Goal: Task Accomplishment & Management: Manage account settings

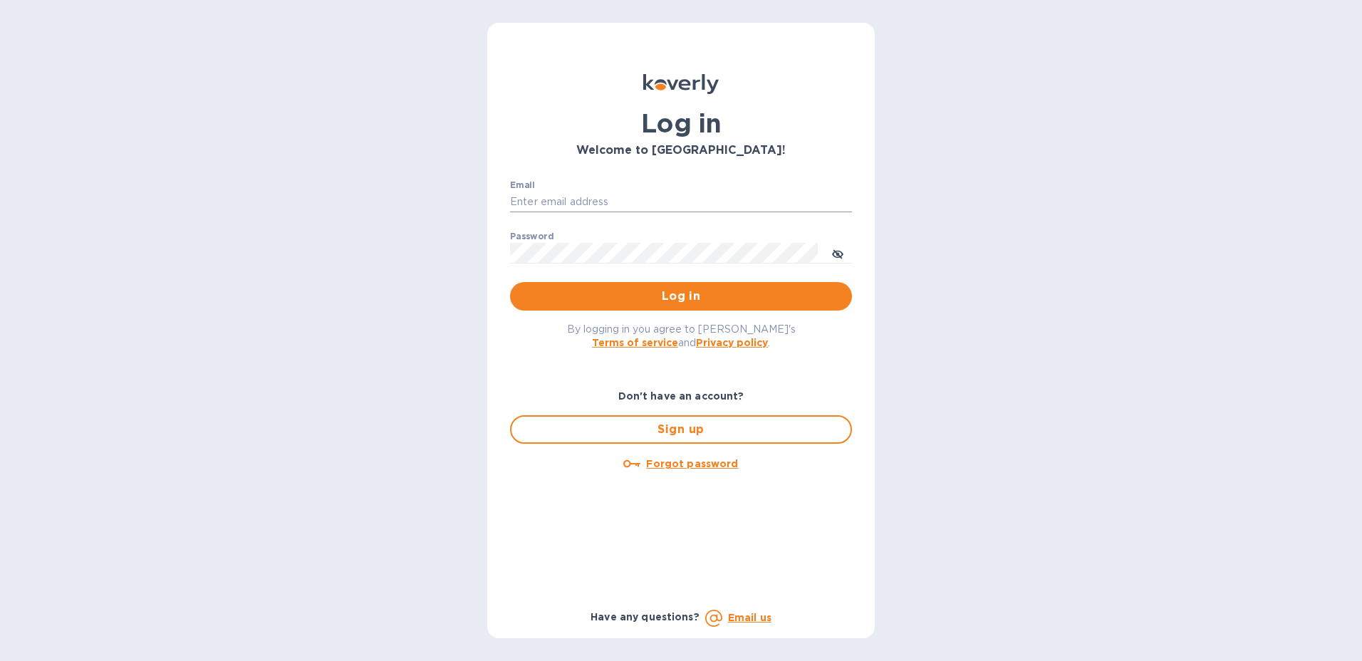
click at [600, 192] on input "Email" at bounding box center [681, 202] width 342 height 21
type input "angie.bitterman@awaship.com"
click at [838, 256] on icon "toggle password visibility" at bounding box center [837, 254] width 11 height 11
click at [828, 296] on span "Log in" at bounding box center [680, 296] width 319 height 17
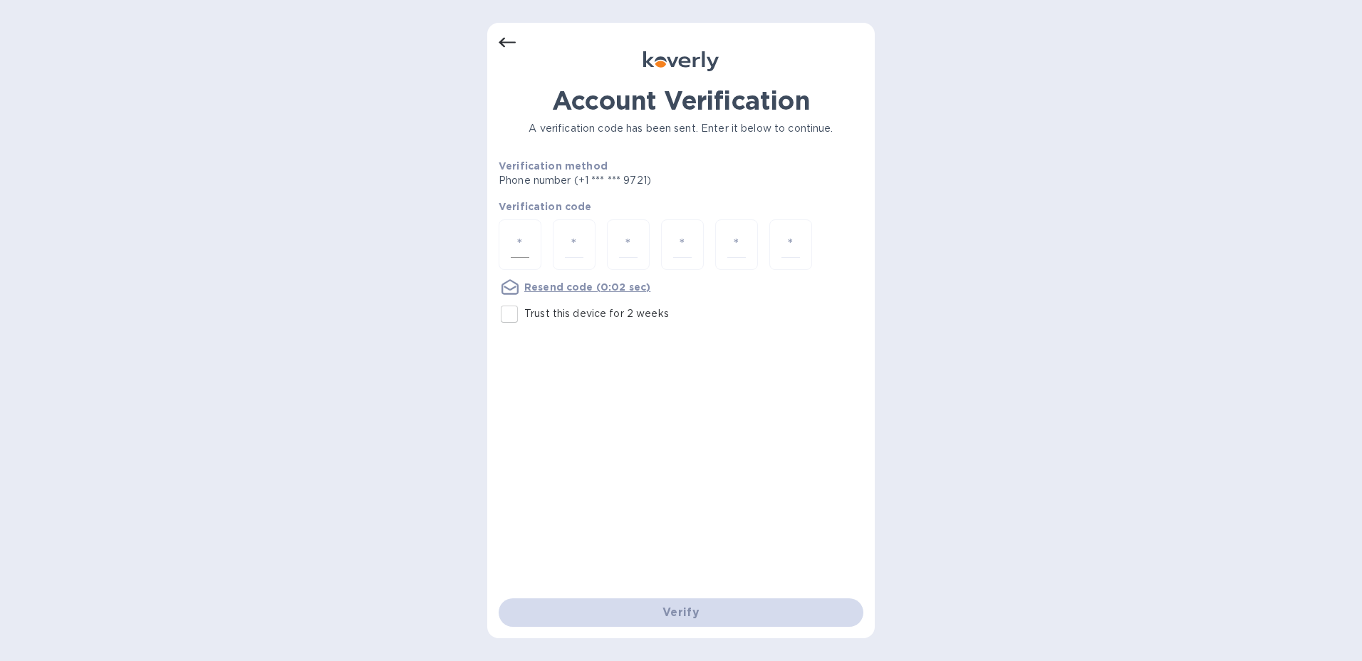
click at [529, 239] on div at bounding box center [519, 244] width 43 height 51
type input "2"
type input "5"
type input "3"
type input "9"
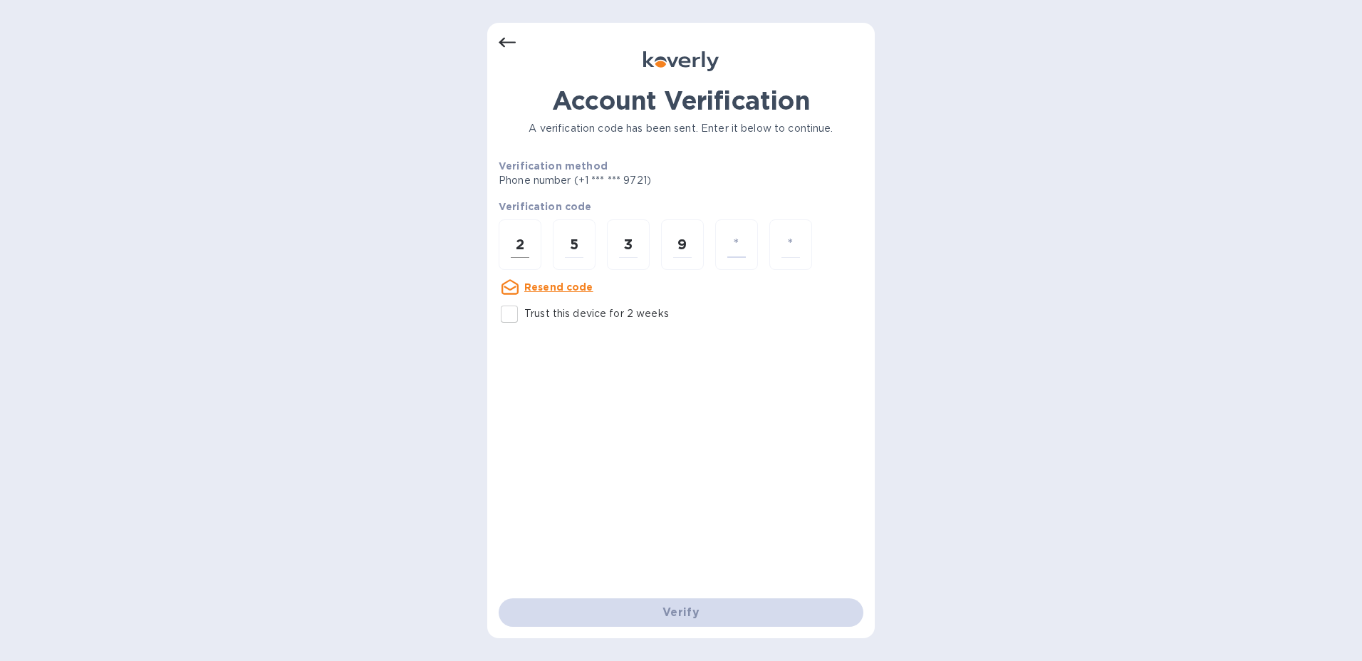
type input "8"
type input "2"
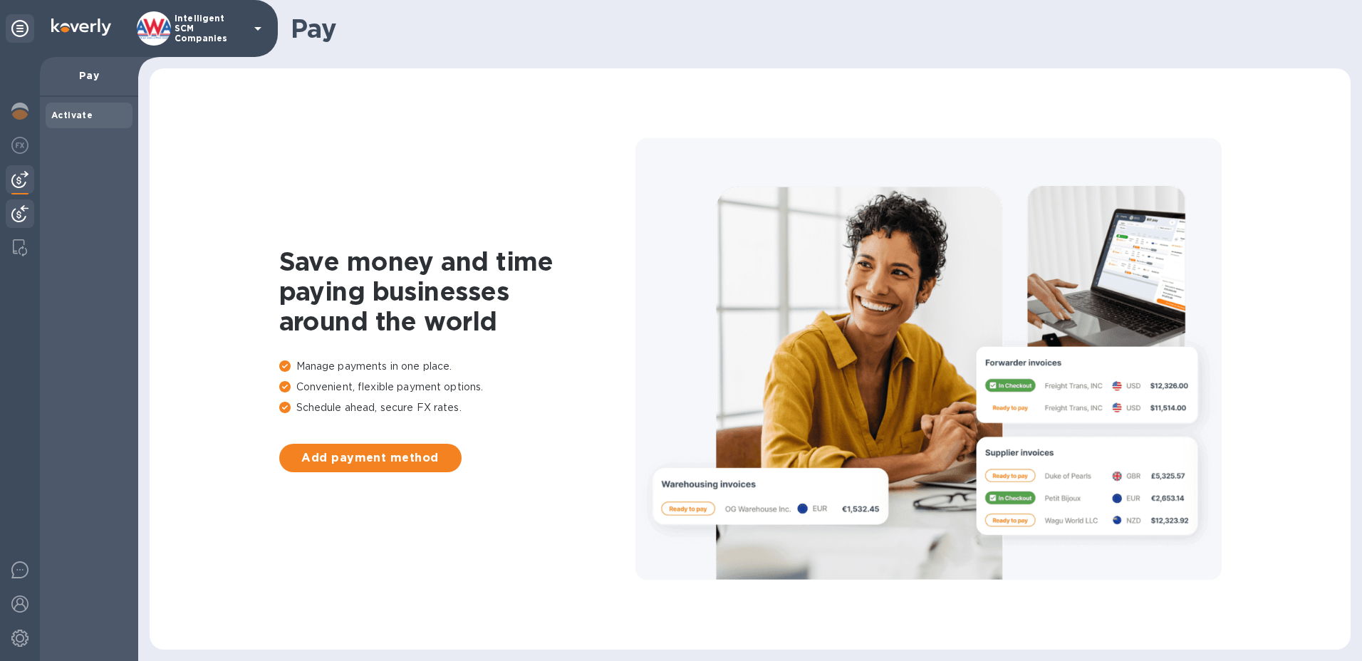
click at [13, 216] on img at bounding box center [19, 213] width 17 height 17
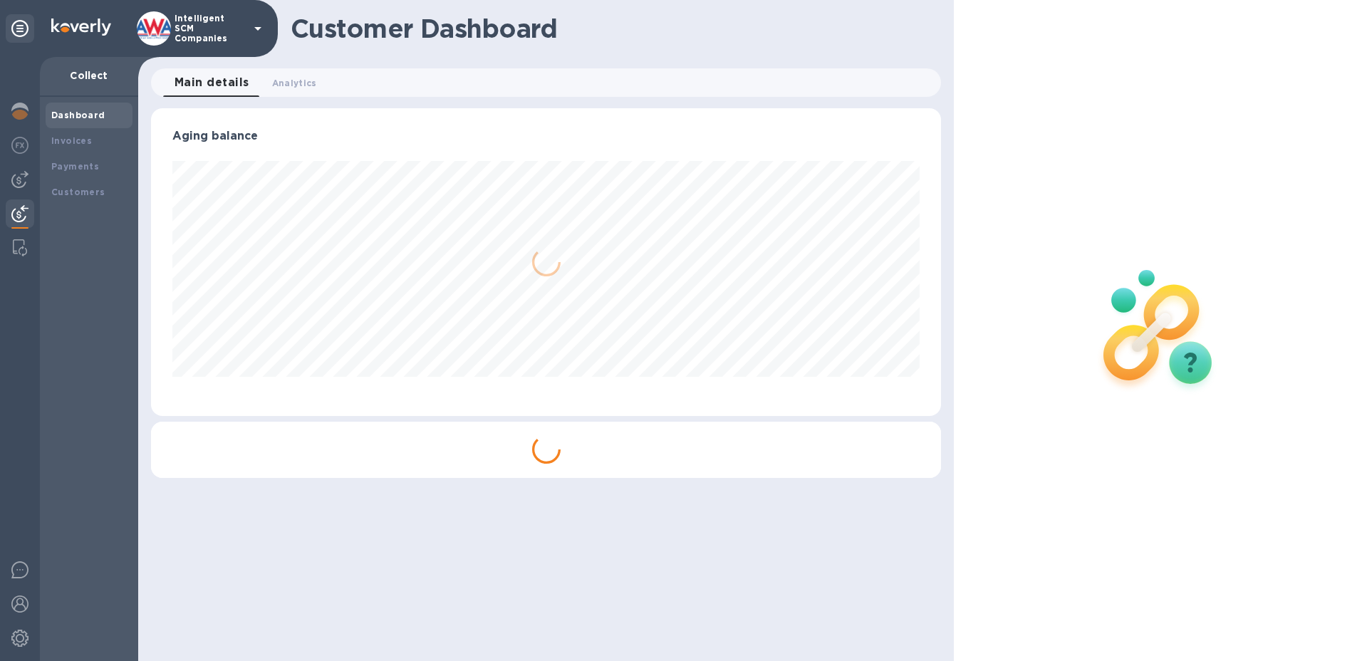
scroll to position [308, 790]
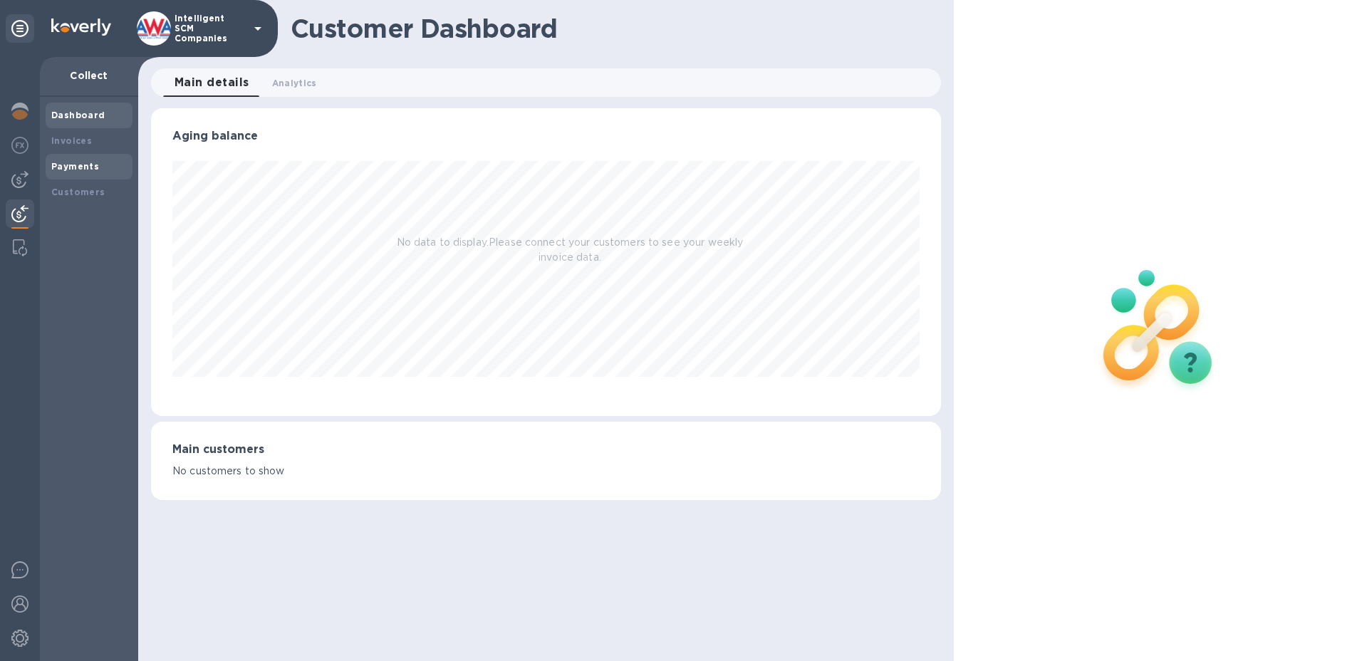
click at [91, 162] on b "Payments" at bounding box center [75, 166] width 48 height 11
